Goal: Transaction & Acquisition: Purchase product/service

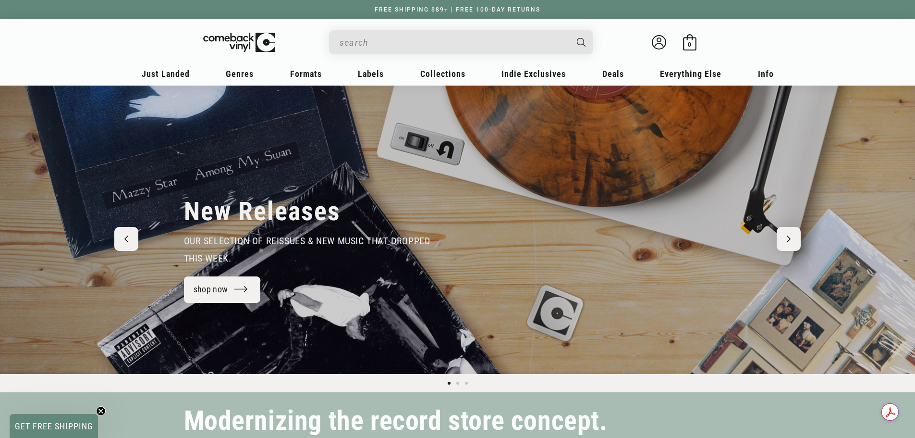
type input "p"
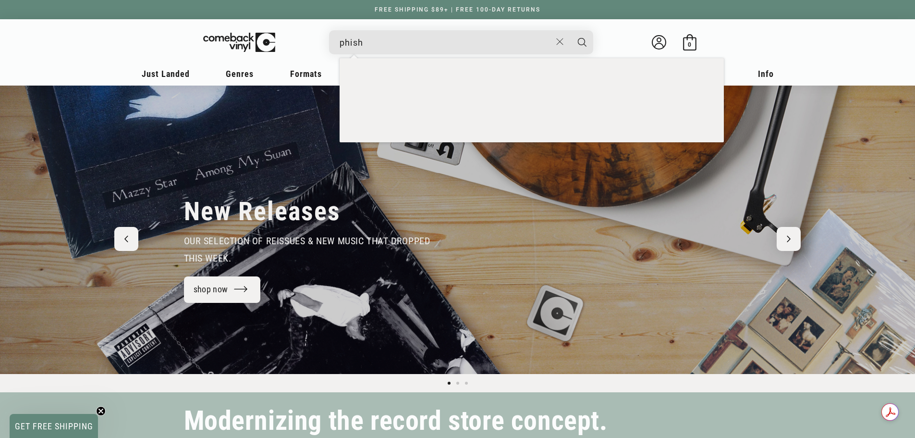
type input "phish"
click at [570, 30] on button "Search" at bounding box center [582, 42] width 24 height 24
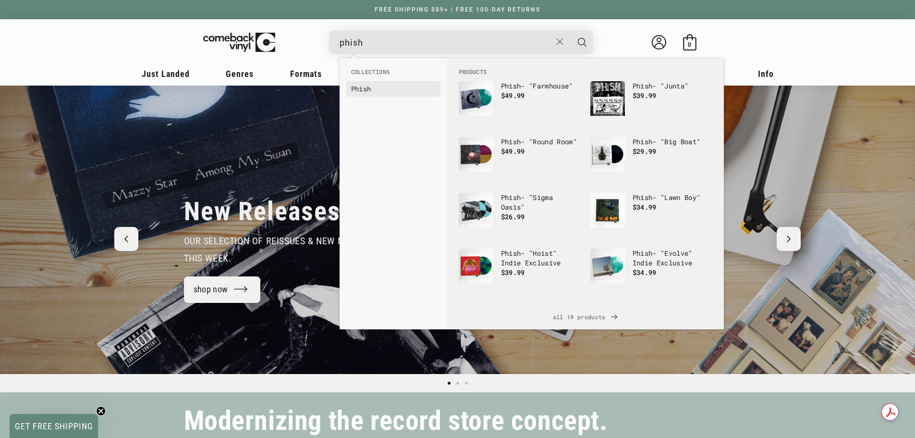
click at [370, 87] on b "Phish" at bounding box center [361, 88] width 20 height 9
